Goal: Task Accomplishment & Management: Use online tool/utility

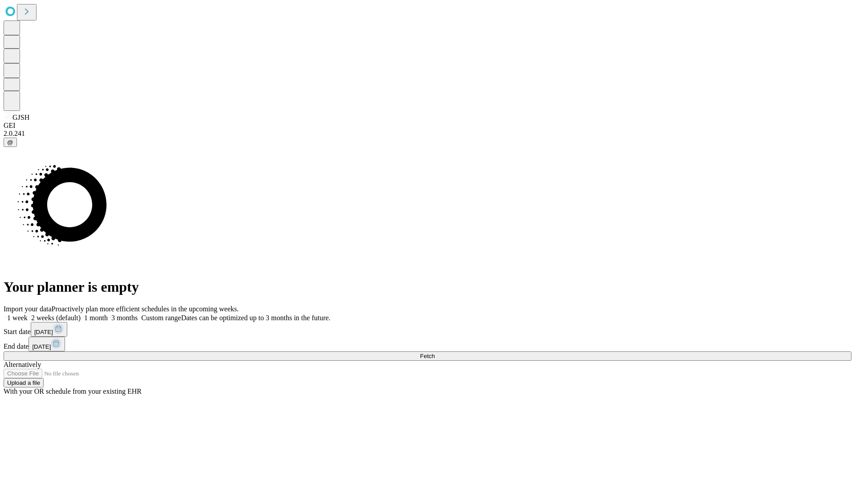
click at [434, 353] on span "Fetch" at bounding box center [427, 356] width 15 height 7
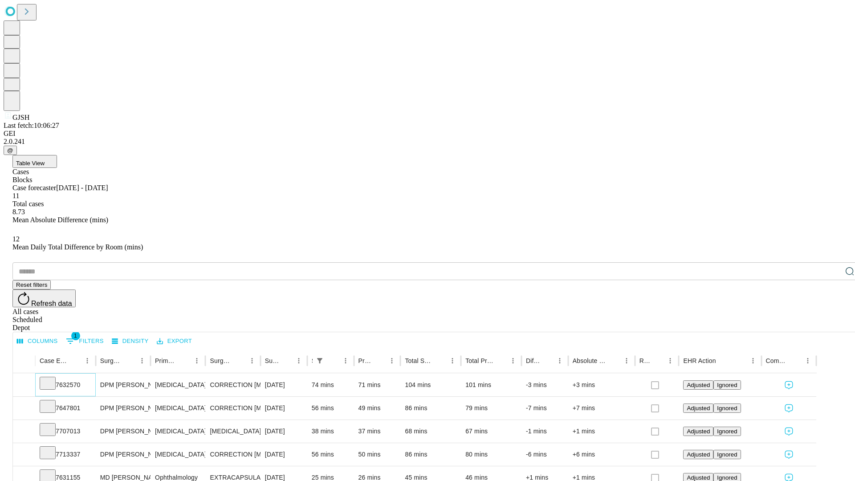
click at [52, 378] on icon at bounding box center [47, 382] width 9 height 9
